Goal: Task Accomplishment & Management: Use online tool/utility

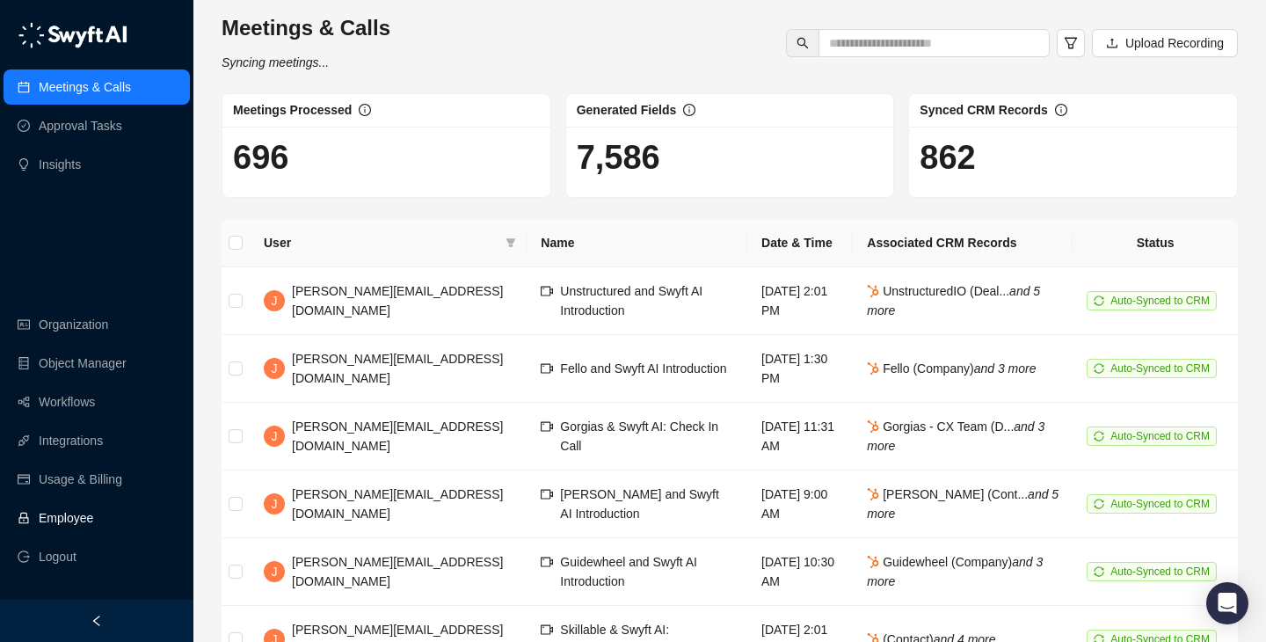
click at [93, 513] on link "Employee" at bounding box center [66, 517] width 55 height 35
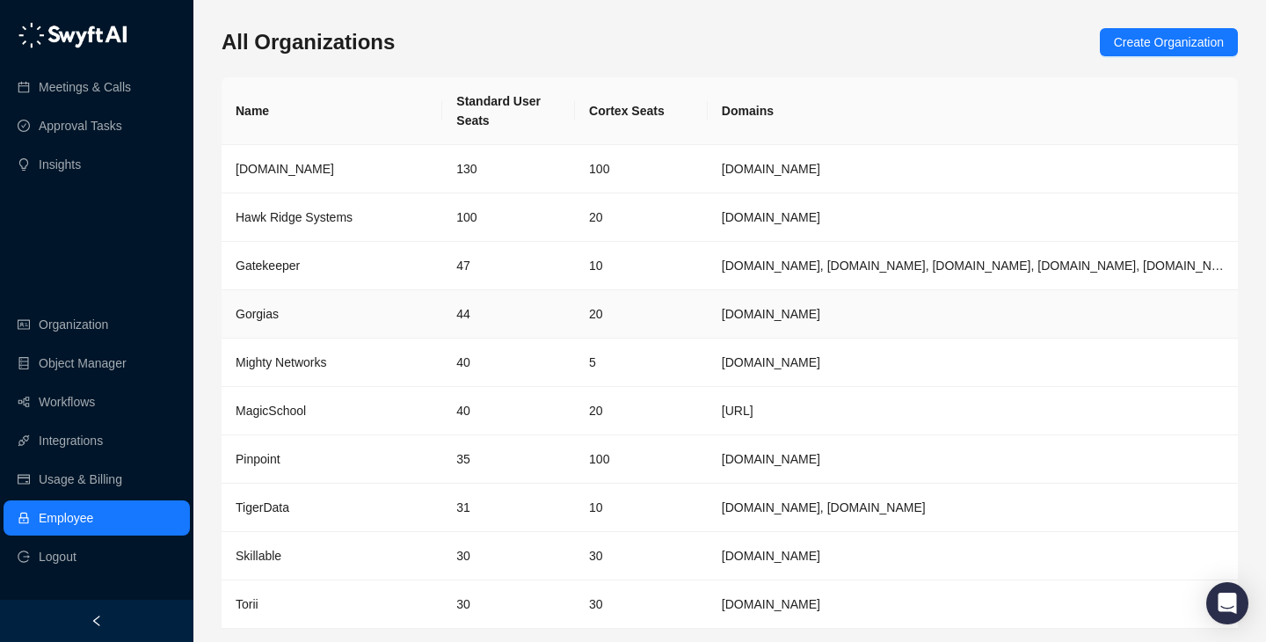
scroll to position [57, 0]
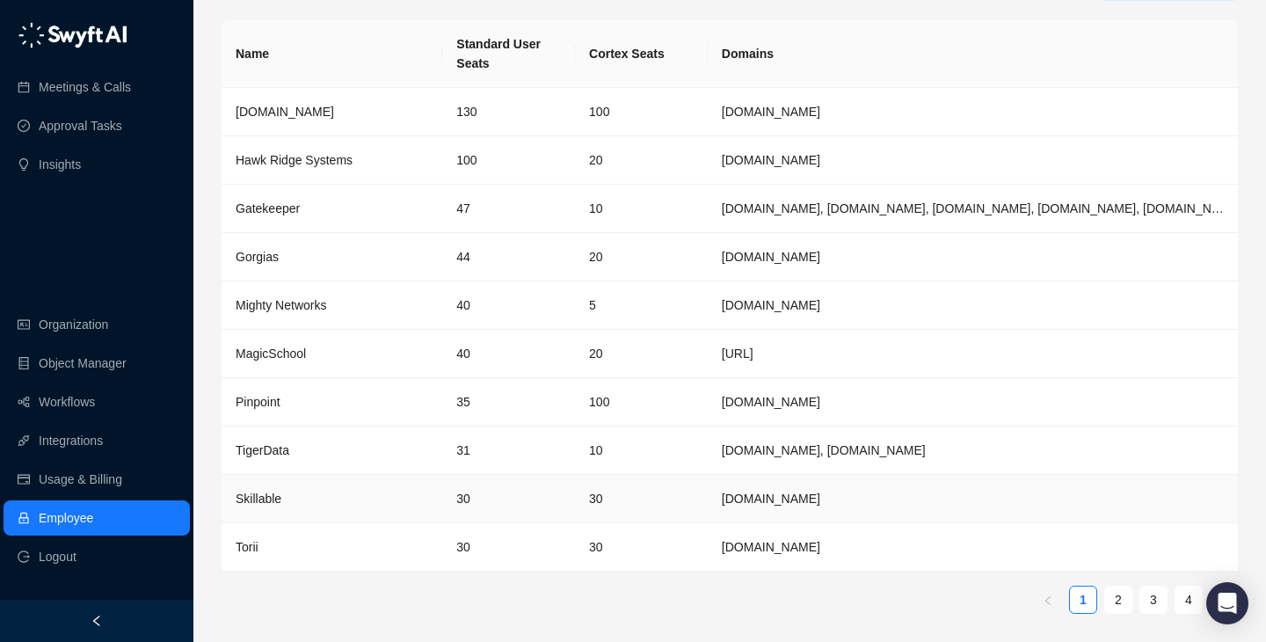
click at [730, 500] on td "[DOMAIN_NAME]" at bounding box center [973, 499] width 530 height 48
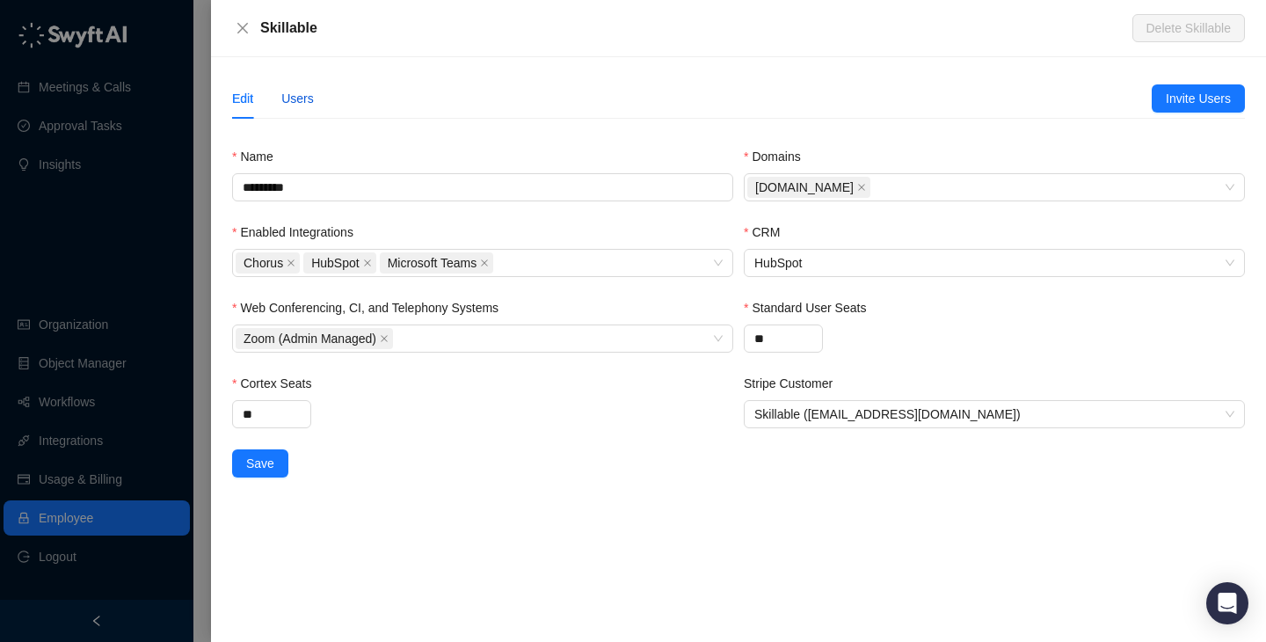
click at [302, 99] on div "Users" at bounding box center [297, 98] width 33 height 19
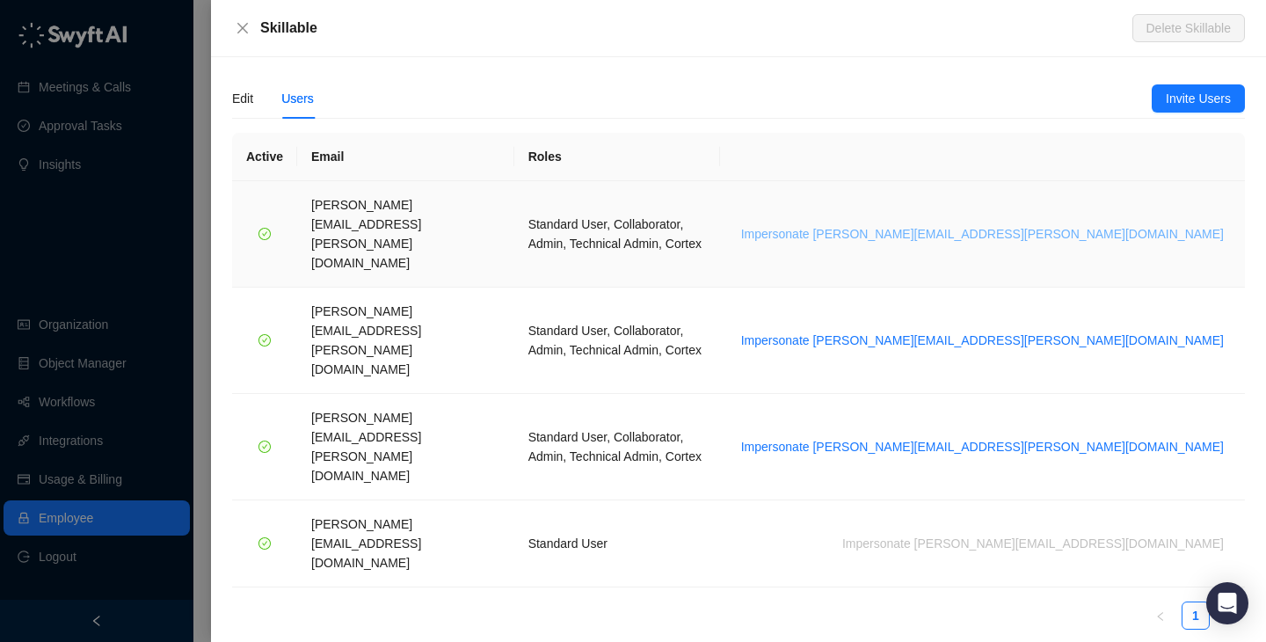
click at [1071, 224] on span "Impersonate [PERSON_NAME][EMAIL_ADDRESS][PERSON_NAME][DOMAIN_NAME]" at bounding box center [982, 233] width 483 height 19
